Goal: Check status: Check status

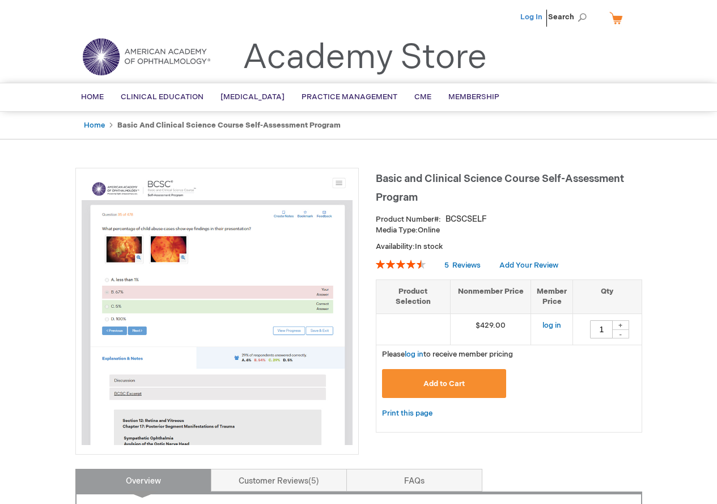
click at [536, 18] on link "Log In" at bounding box center [531, 16] width 22 height 9
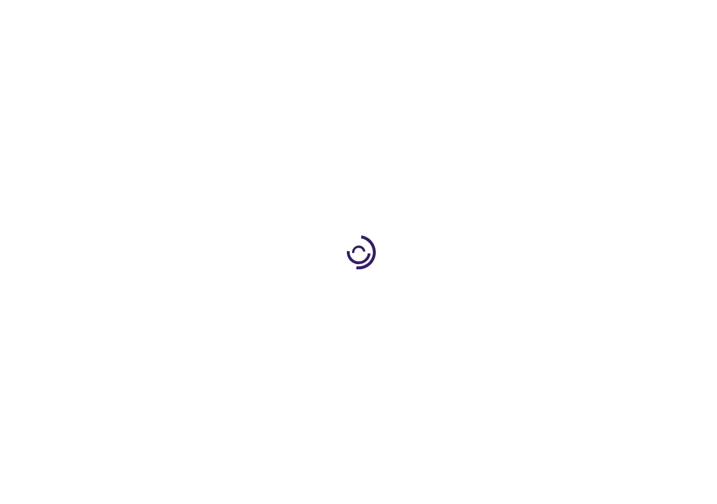
type input "1"
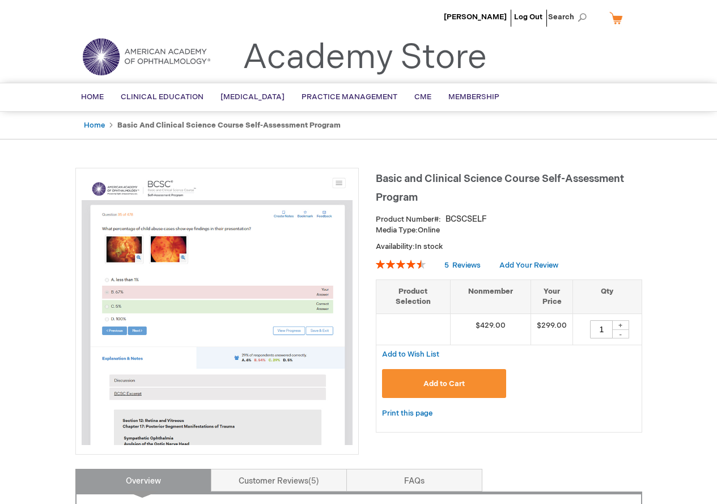
click at [480, 16] on span "Matthew Hogan" at bounding box center [475, 16] width 63 height 9
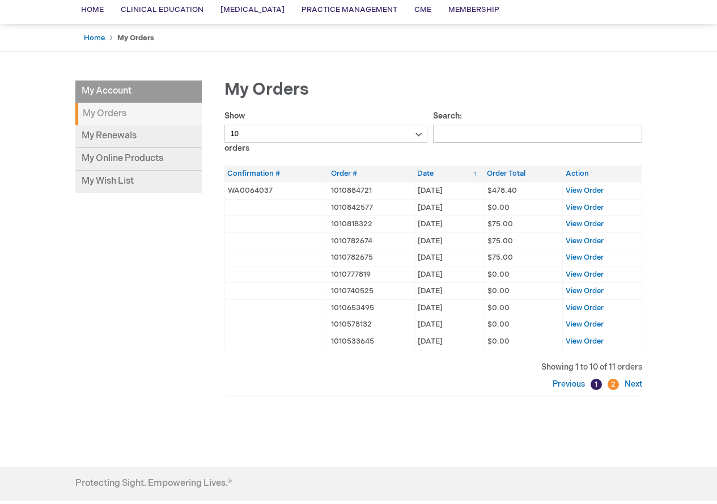
scroll to position [113, 0]
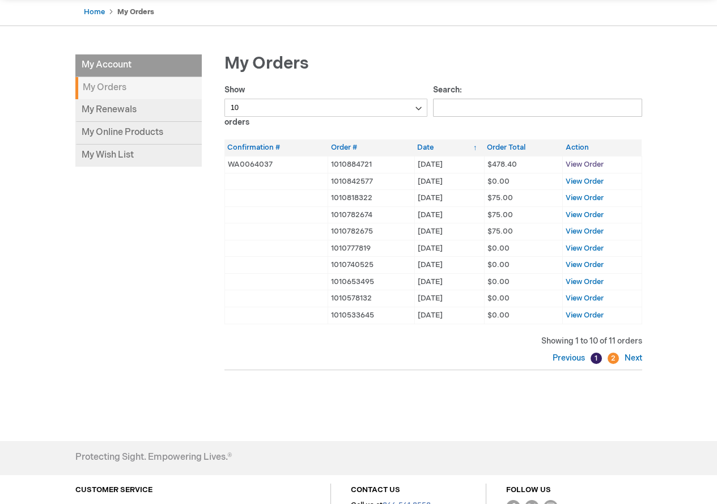
click at [574, 163] on span "View Order" at bounding box center [584, 164] width 38 height 9
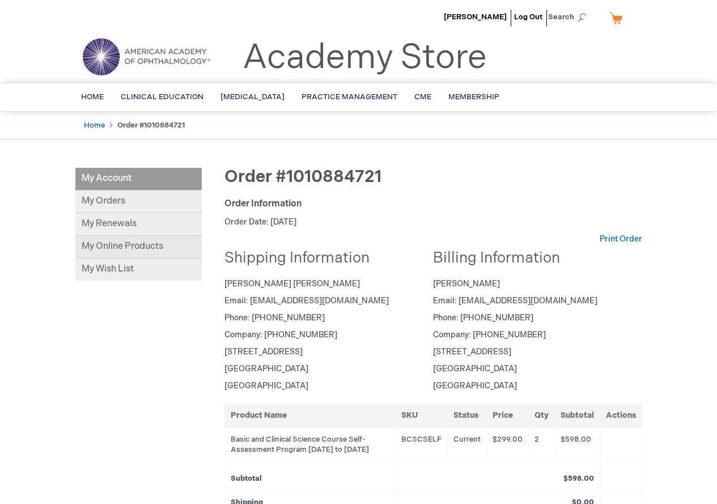
click at [125, 243] on link "My Online Products" at bounding box center [138, 247] width 126 height 23
